Goal: Use online tool/utility

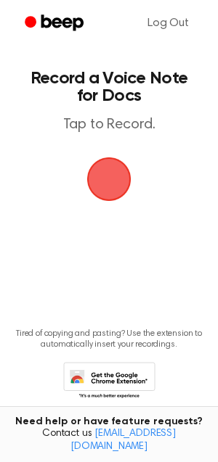
click at [115, 181] on span "button" at bounding box center [108, 178] width 59 height 59
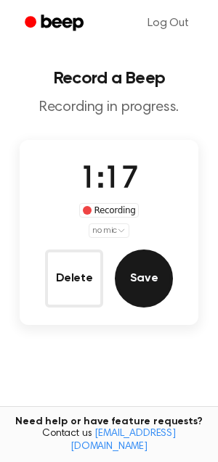
click at [148, 271] on button "Save" at bounding box center [144, 279] width 58 height 58
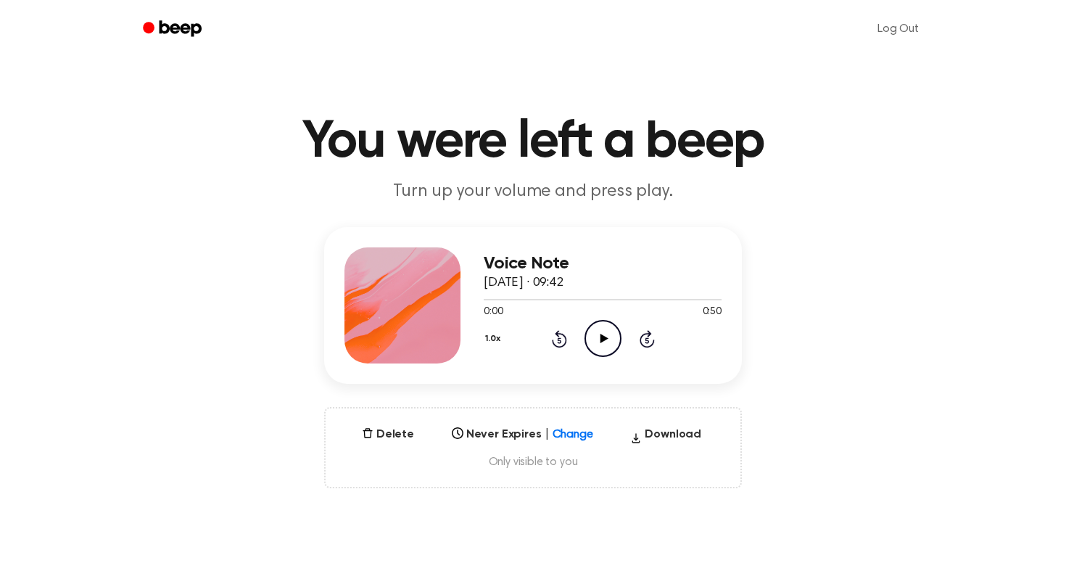
click at [597, 337] on icon "Play Audio" at bounding box center [603, 338] width 37 height 37
